Goal: Information Seeking & Learning: Check status

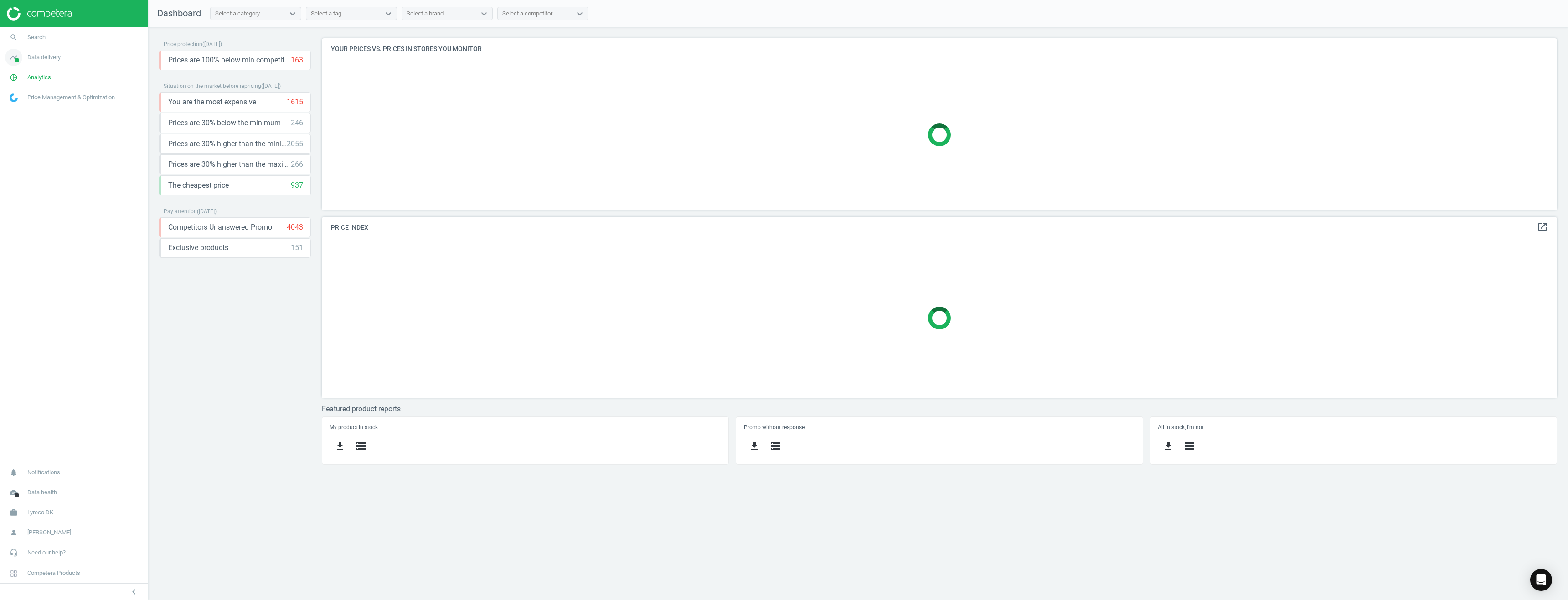
scroll to position [194, 1249]
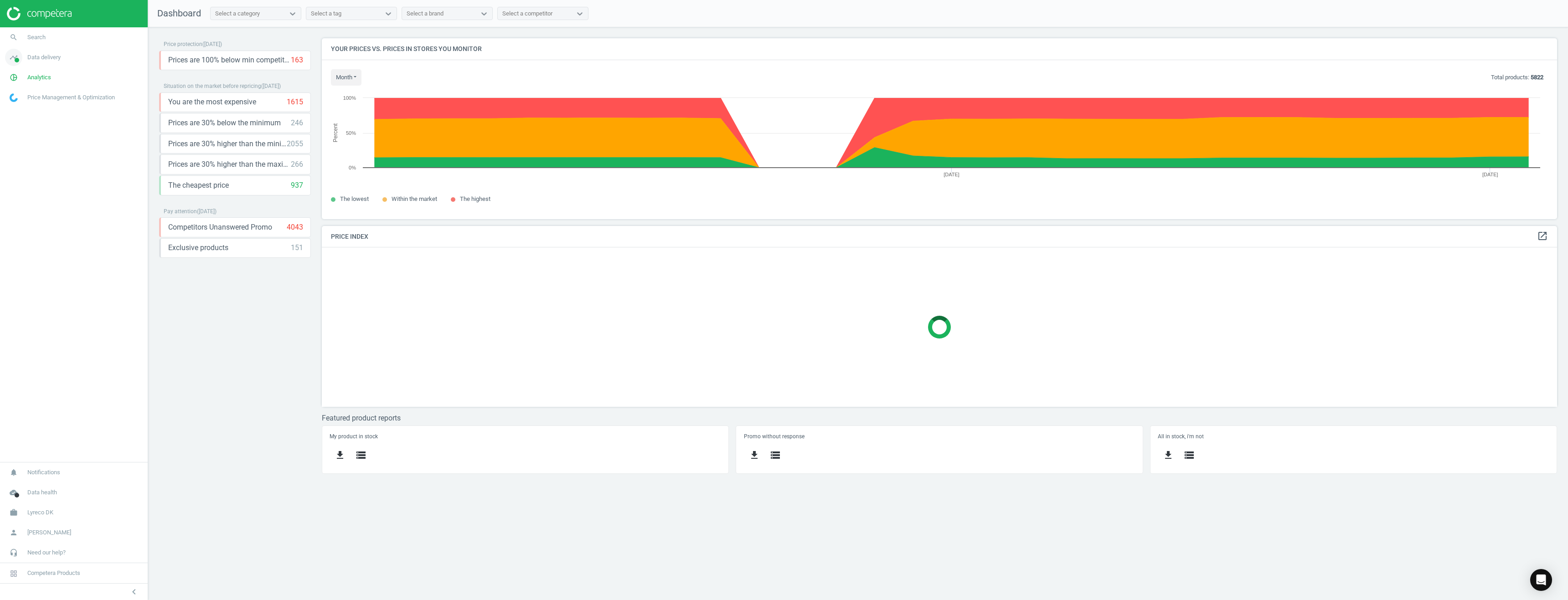
click at [37, 57] on span "Data delivery" at bounding box center [44, 57] width 33 height 8
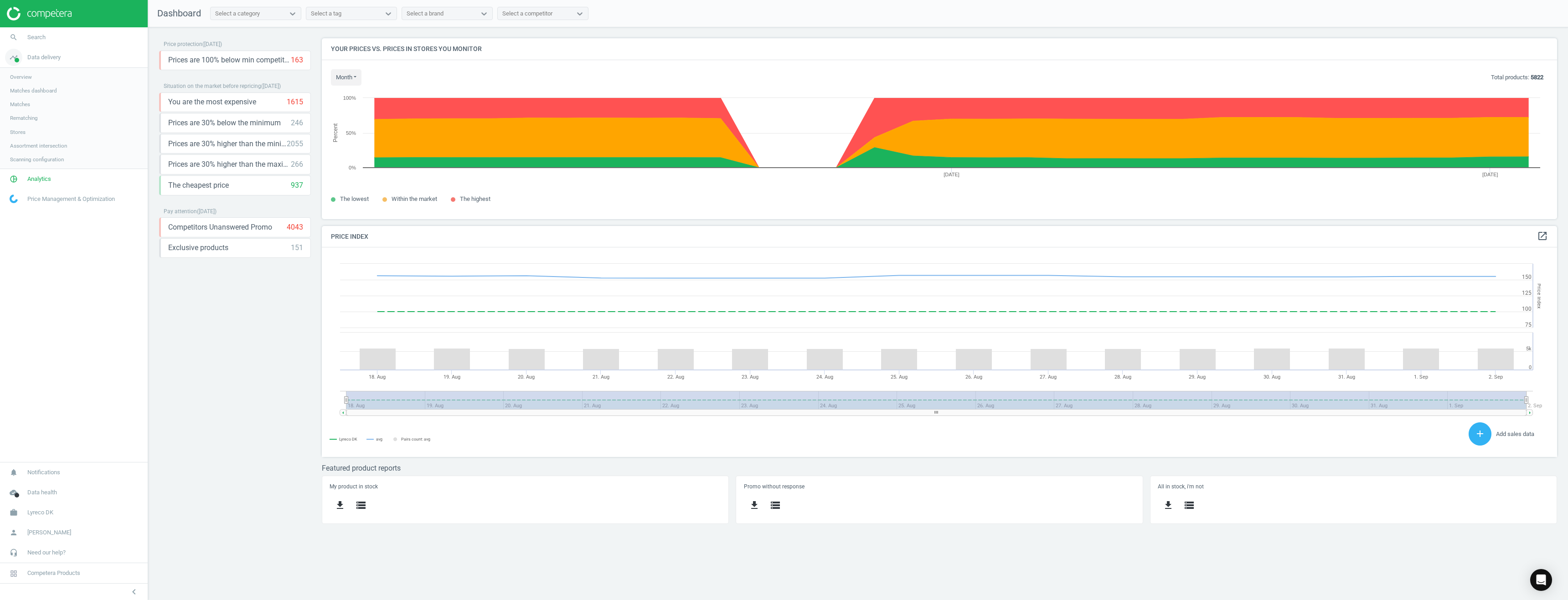
scroll to position [224, 1249]
click at [50, 92] on span "Matches dashboard" at bounding box center [33, 90] width 47 height 7
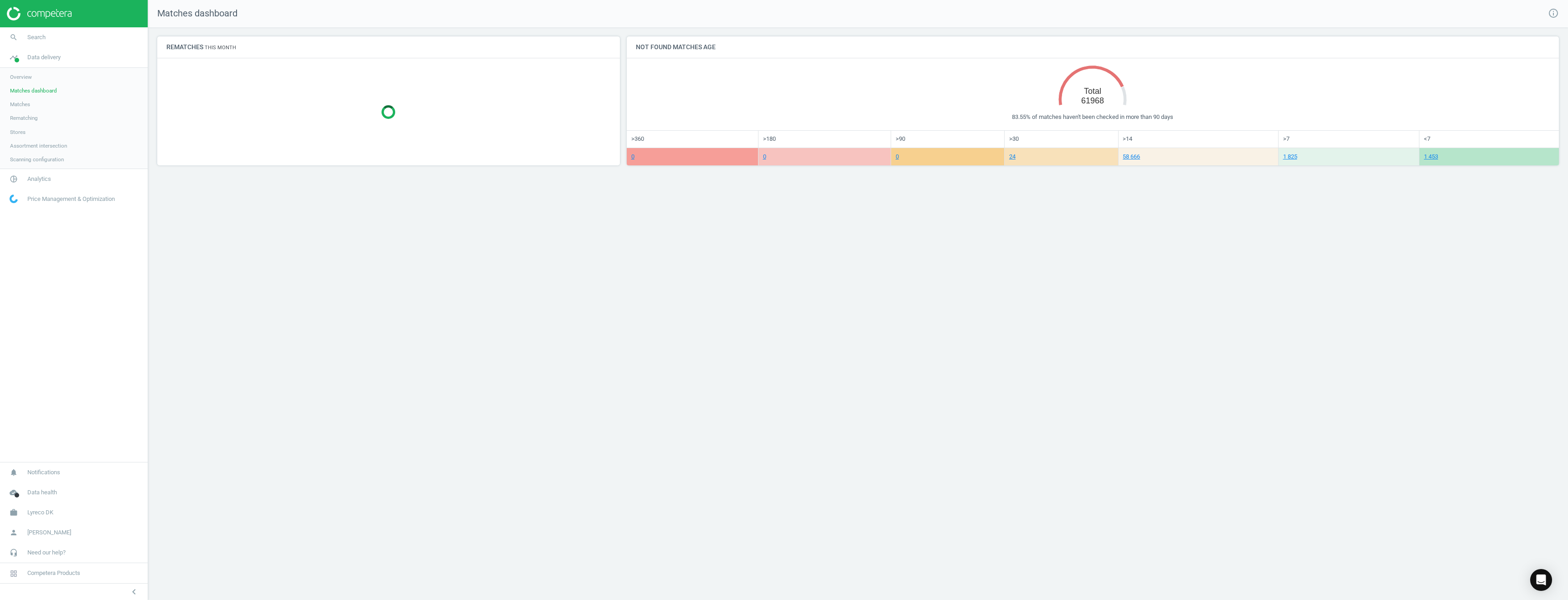
click at [26, 78] on span "Overview" at bounding box center [21, 77] width 22 height 7
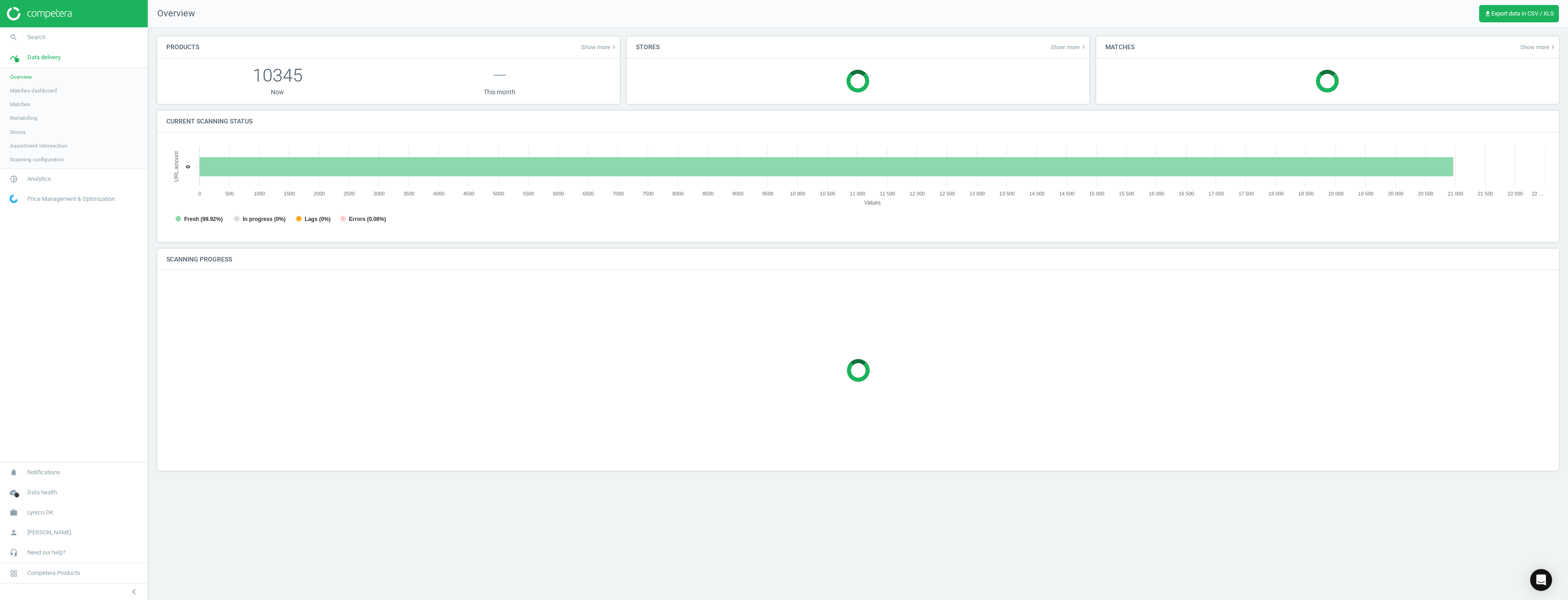
scroll to position [197, 1398]
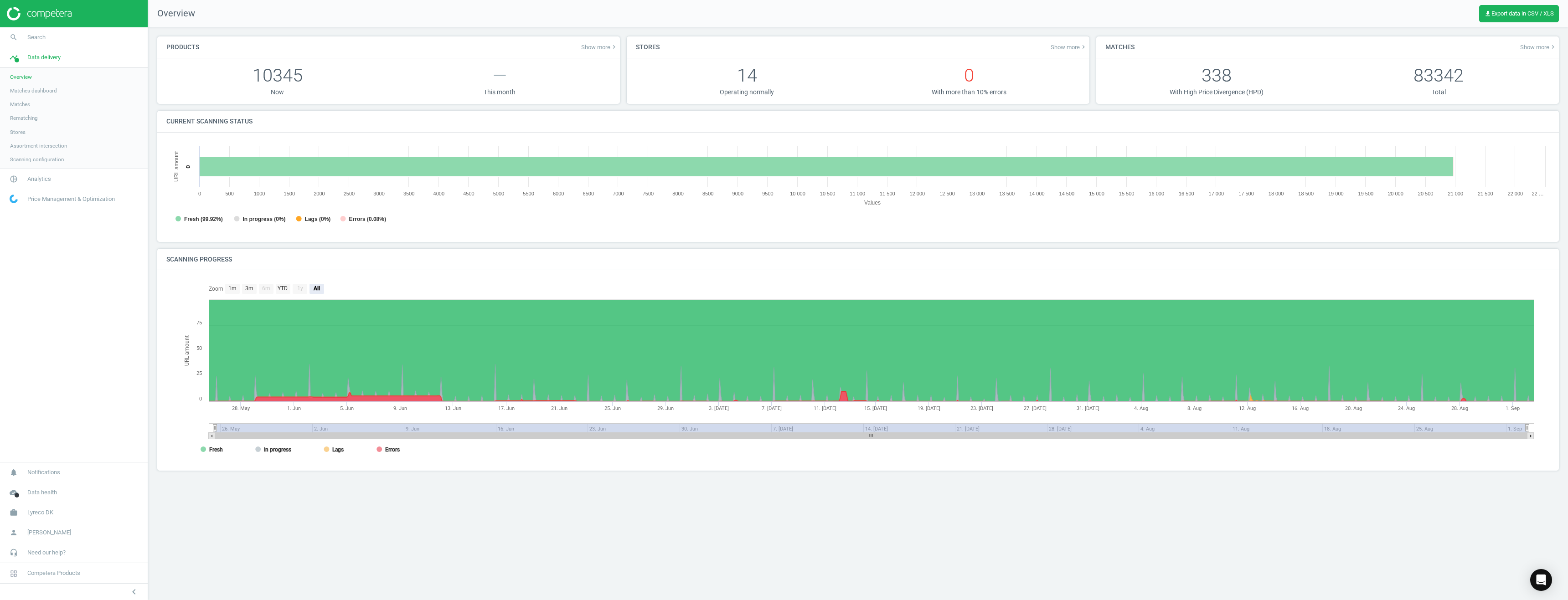
click at [27, 118] on span "Rematching" at bounding box center [24, 118] width 28 height 7
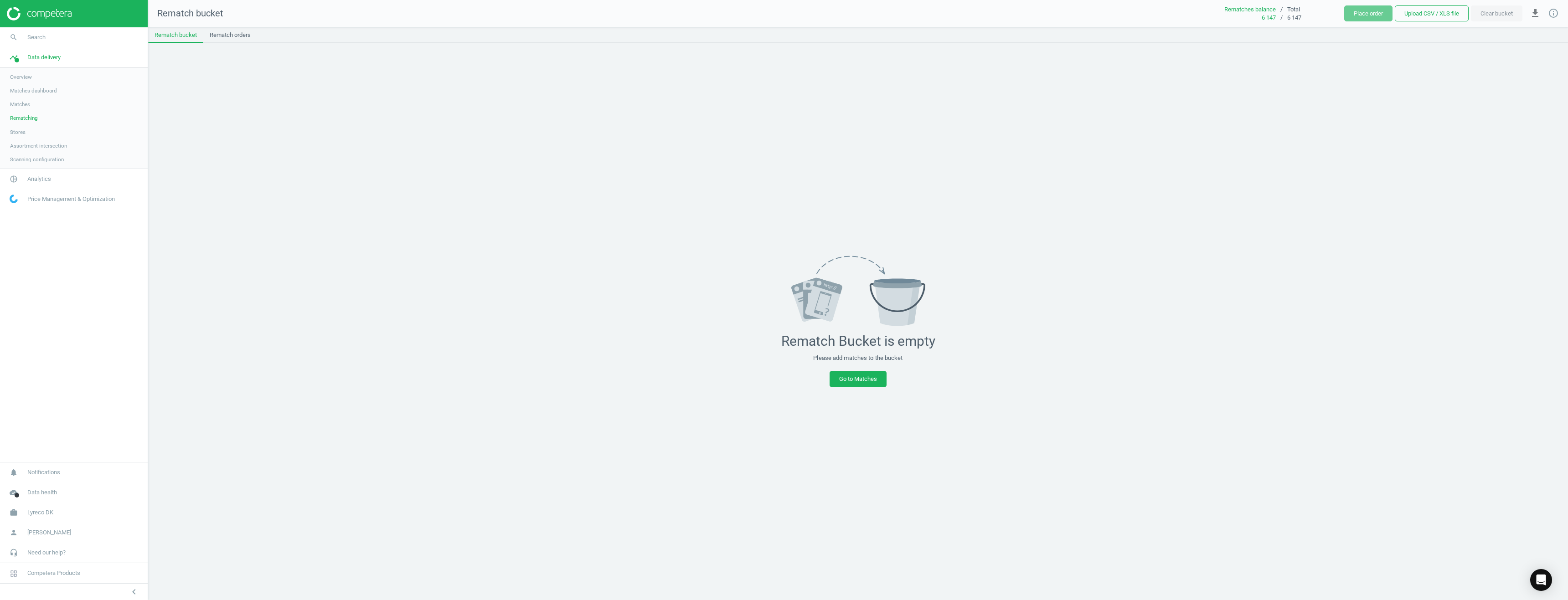
click at [22, 106] on span "Matches" at bounding box center [20, 104] width 20 height 7
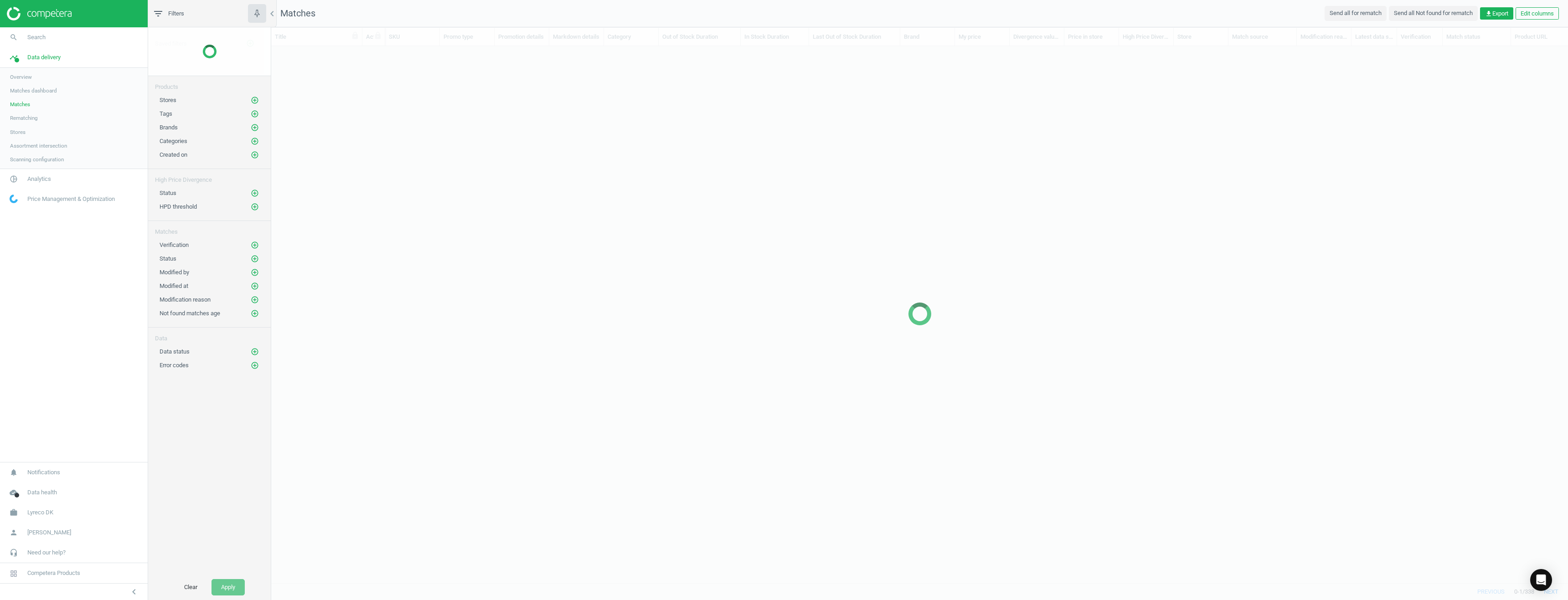
scroll to position [523, 1290]
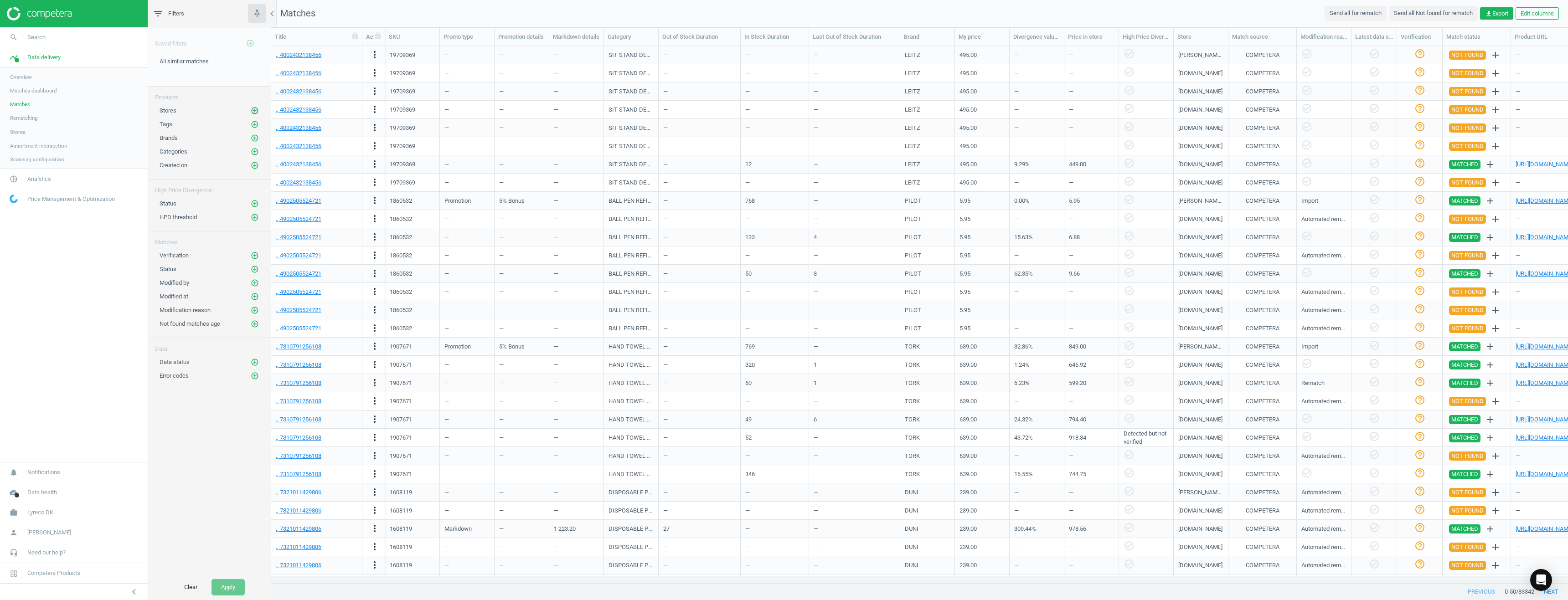
click at [256, 109] on icon "add_circle_outline" at bounding box center [254, 111] width 8 height 8
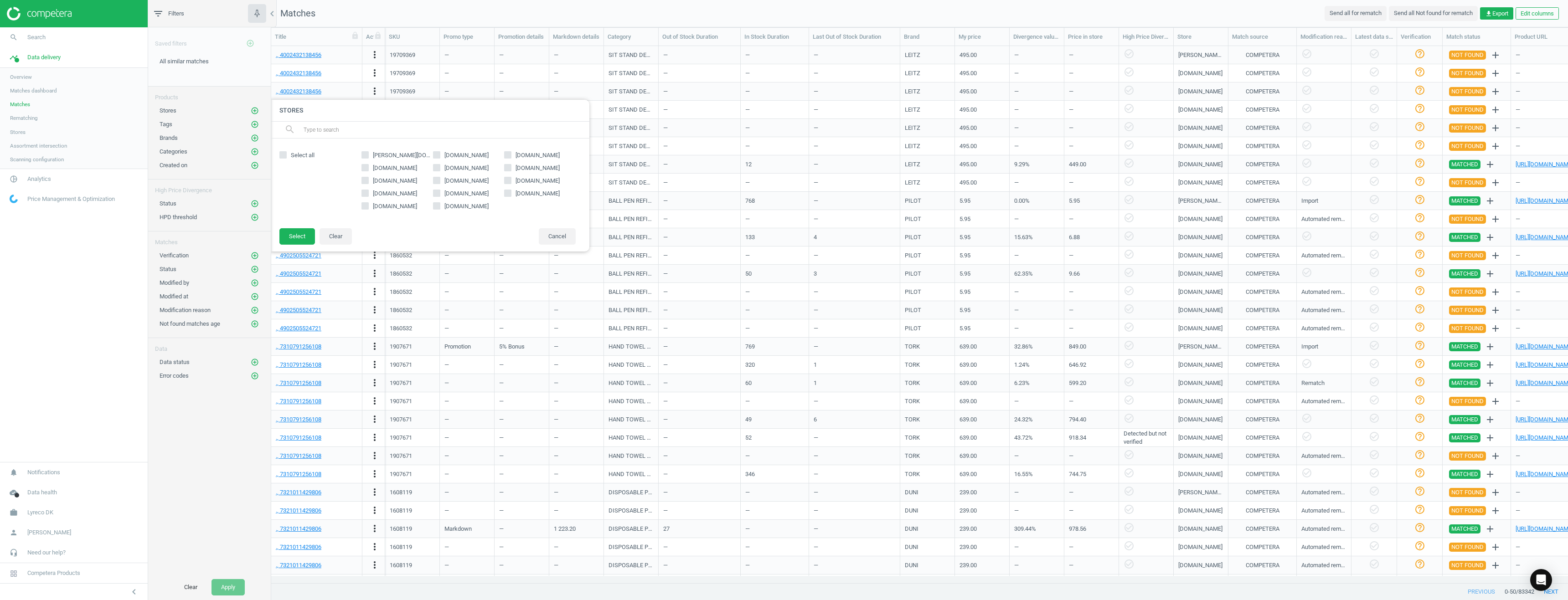
click at [381, 193] on span "[DOMAIN_NAME]" at bounding box center [395, 193] width 48 height 8
click at [368, 193] on input "[DOMAIN_NAME]" at bounding box center [365, 193] width 6 height 6
checkbox input "true"
click at [297, 235] on button "Select" at bounding box center [297, 236] width 36 height 17
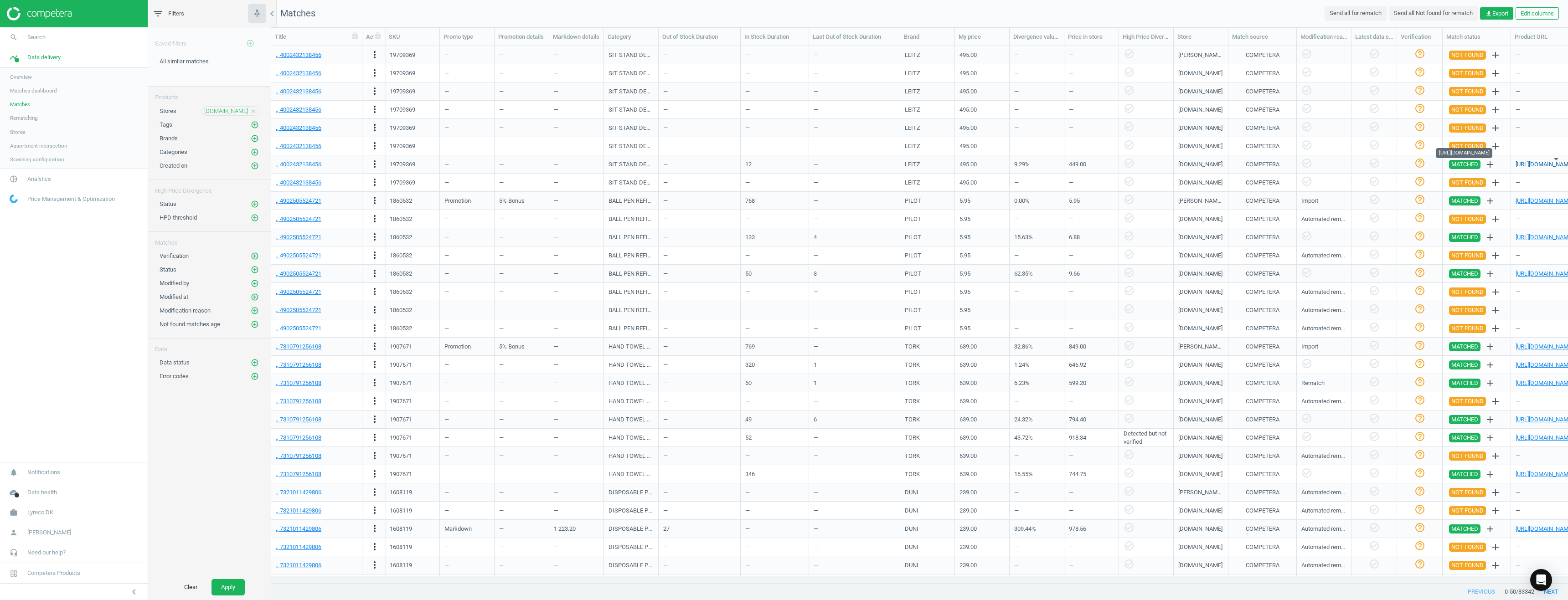
click at [1530, 166] on link "[URL][DOMAIN_NAME]" at bounding box center [1544, 164] width 57 height 7
